Goal: Navigation & Orientation: Go to known website

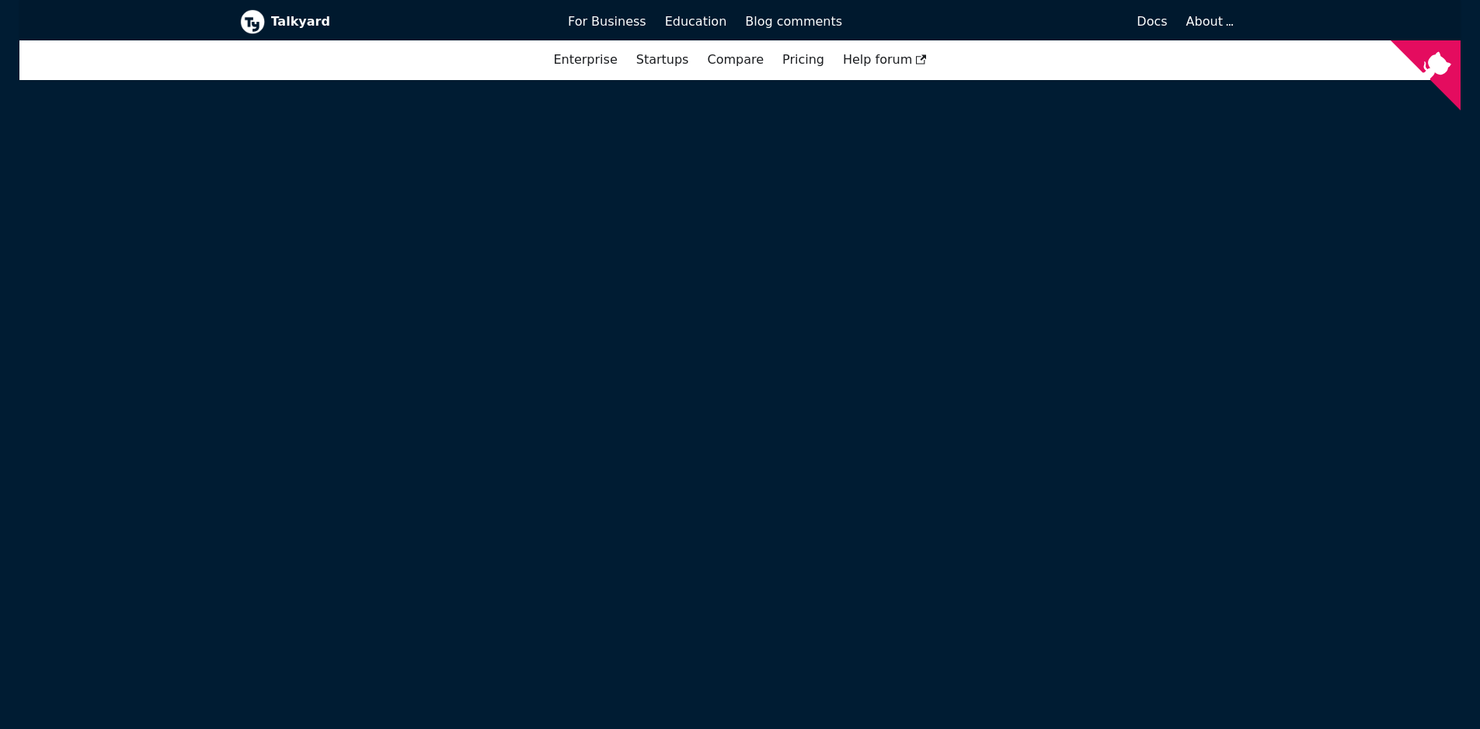
scroll to position [446, 0]
